Goal: Task Accomplishment & Management: Manage account settings

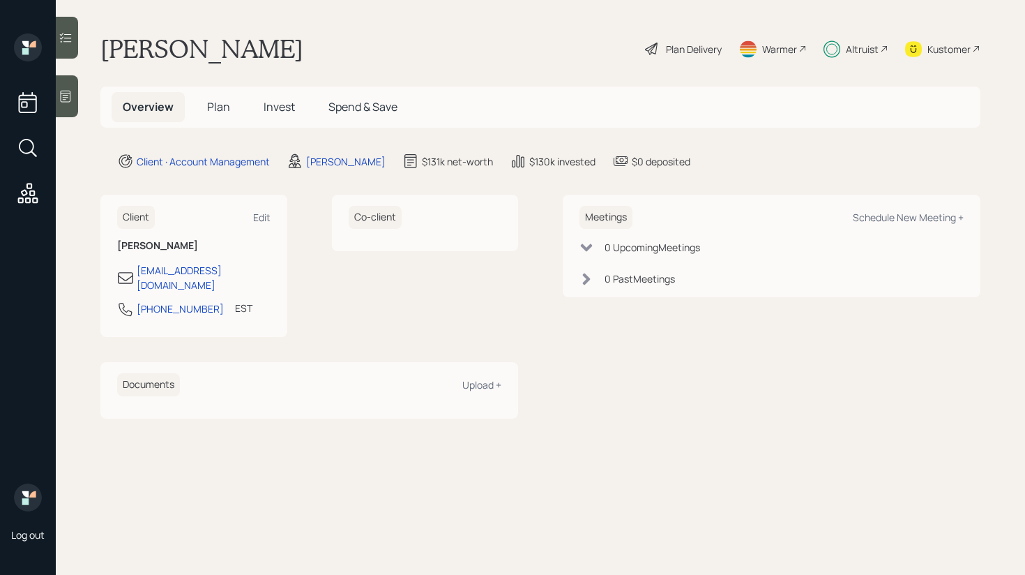
click at [68, 33] on icon at bounding box center [66, 38] width 14 height 14
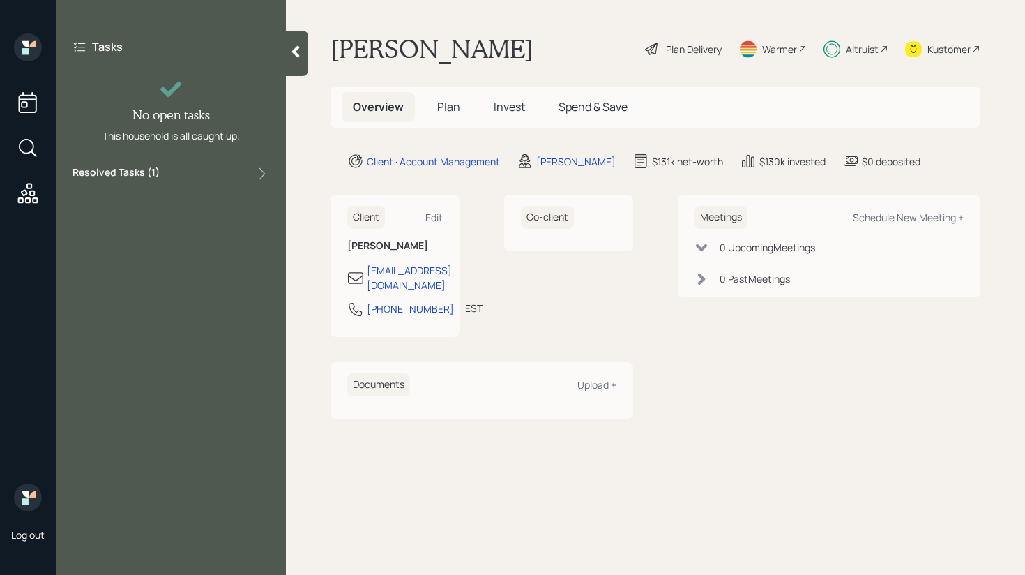
click at [166, 165] on div "Resolved Tasks ( 1 )" at bounding box center [171, 173] width 197 height 17
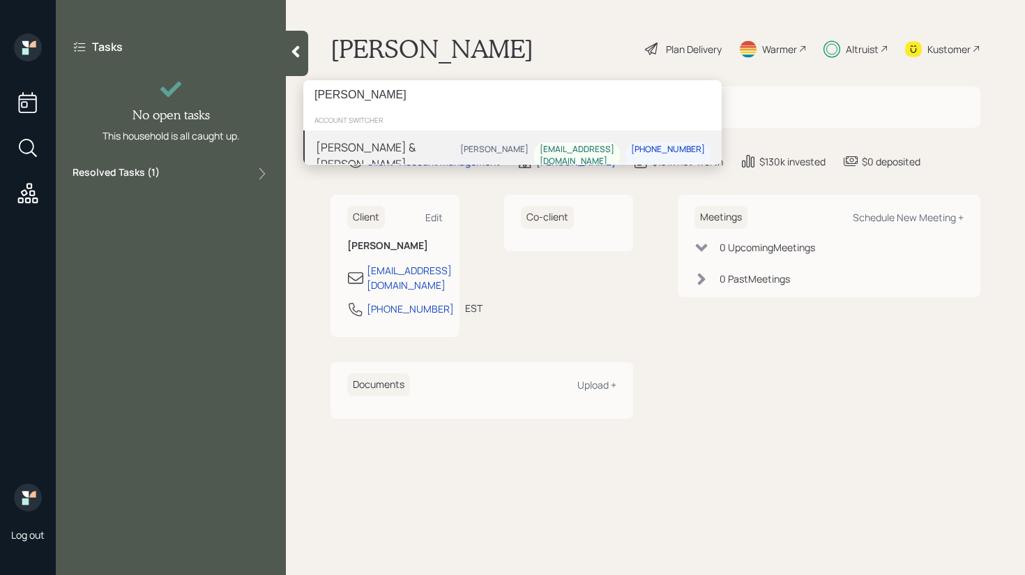
type input "[PERSON_NAME]"
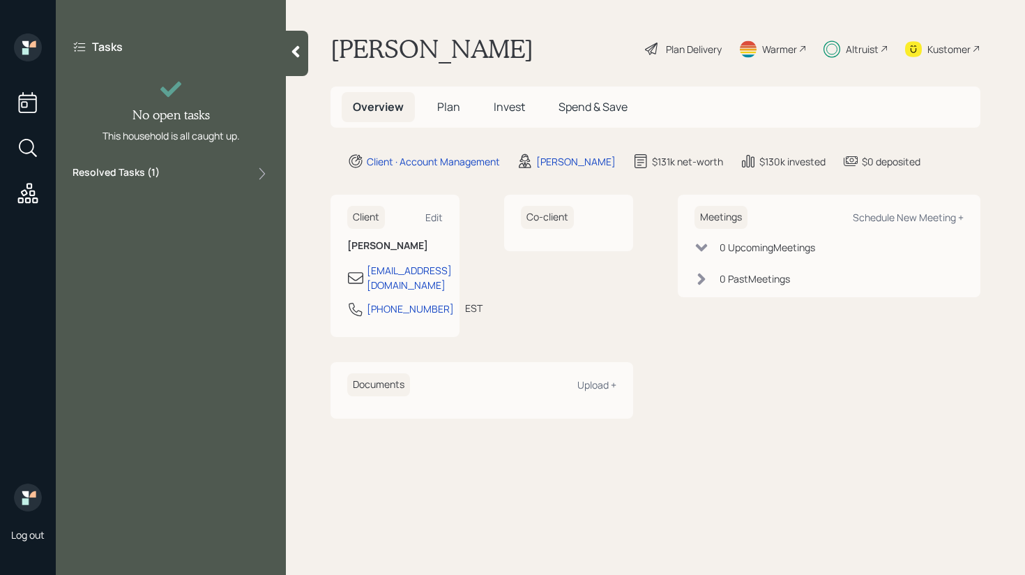
click at [488, 213] on div "[PERSON_NAME] account switcher [PERSON_NAME] & [PERSON_NAME] [PERSON_NAME] [EMA…" at bounding box center [512, 287] width 1025 height 575
click at [435, 107] on h5 "Plan" at bounding box center [448, 107] width 45 height 30
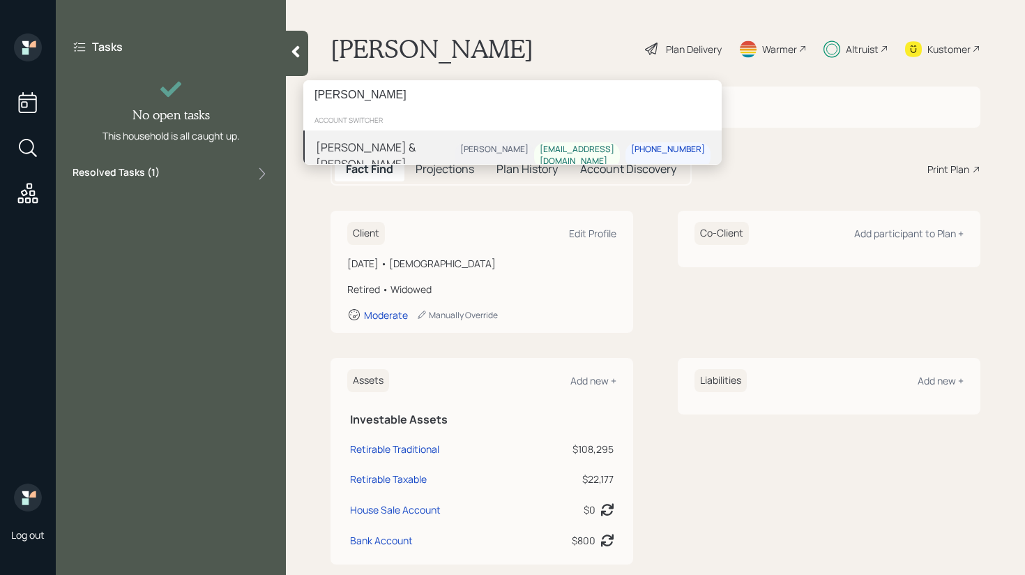
type input "[PERSON_NAME]"
click at [433, 146] on div "[PERSON_NAME] & [PERSON_NAME] [PERSON_NAME] [EMAIL_ADDRESS][DOMAIN_NAME] [PHONE…" at bounding box center [512, 155] width 419 height 50
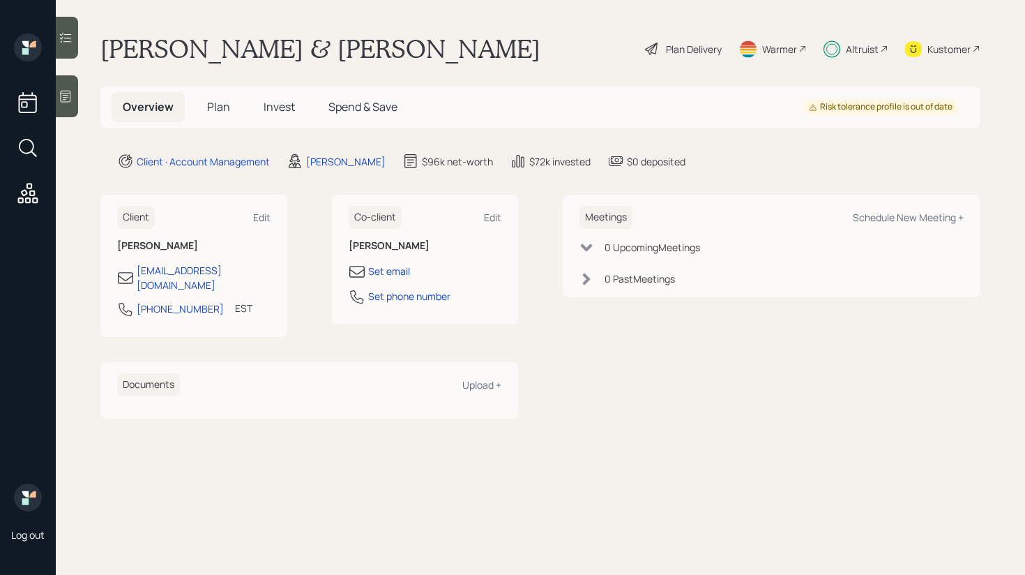
click at [75, 39] on div at bounding box center [67, 38] width 22 height 42
